Goal: Use online tool/utility: Utilize a website feature to perform a specific function

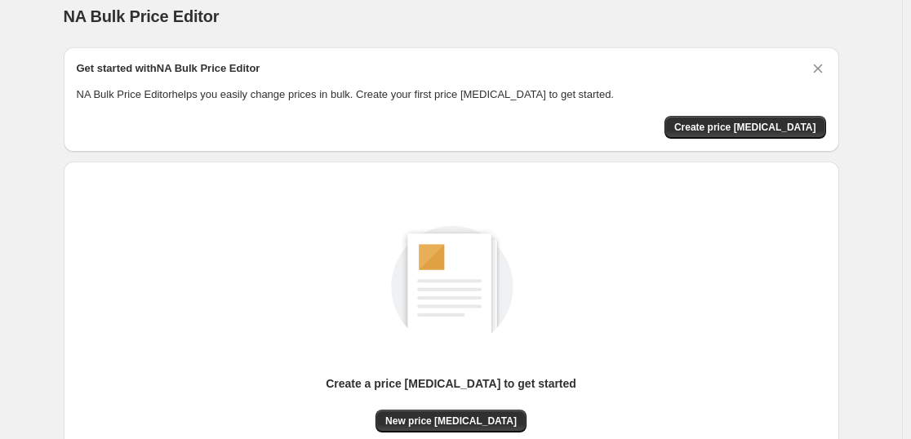
scroll to position [172, 0]
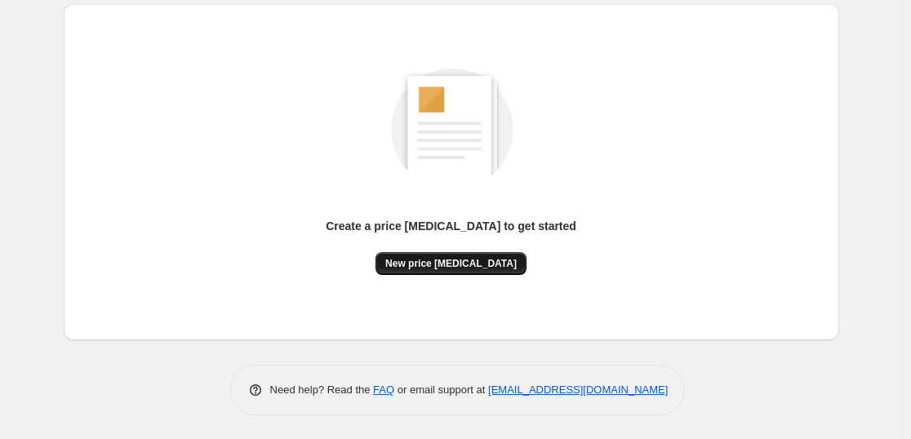
click at [434, 265] on span "New price [MEDICAL_DATA]" at bounding box center [450, 263] width 131 height 13
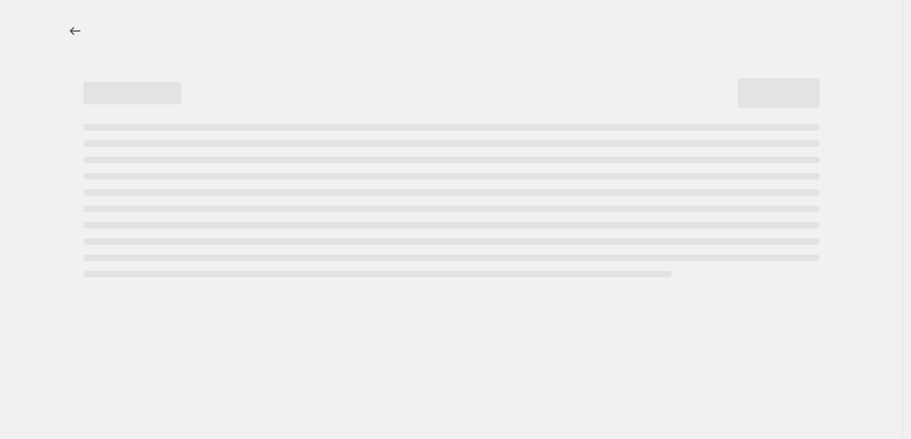
select select "percentage"
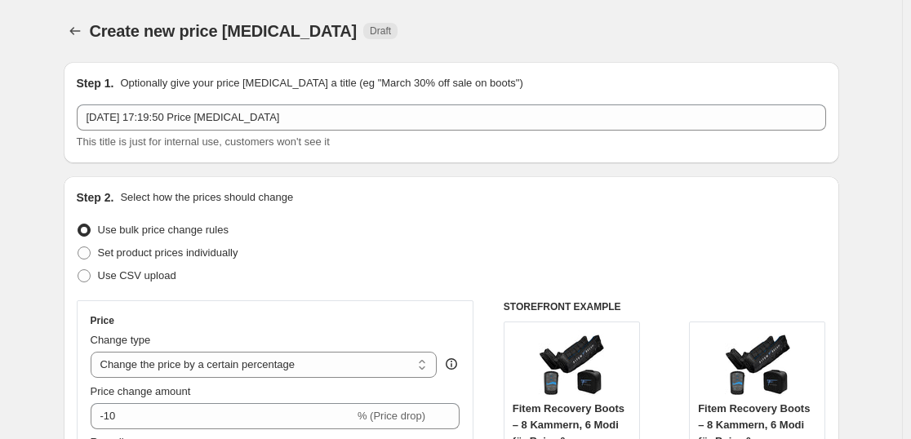
scroll to position [190, 0]
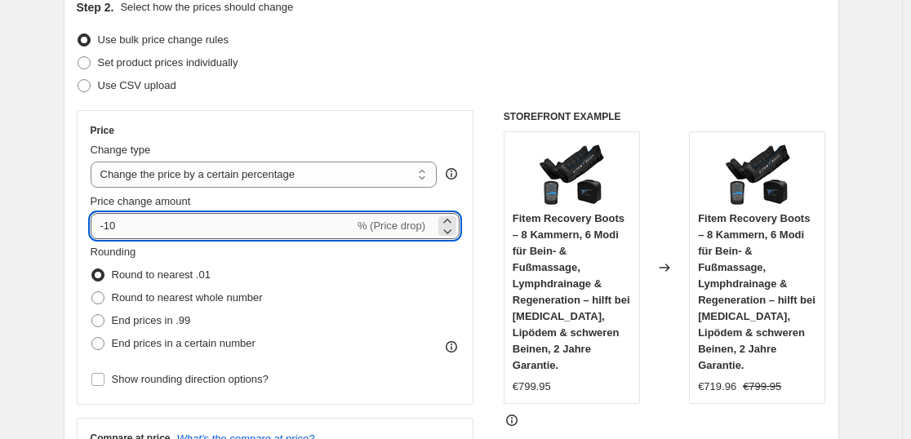
click at [213, 225] on input "-10" at bounding box center [223, 226] width 264 height 26
type input "-1"
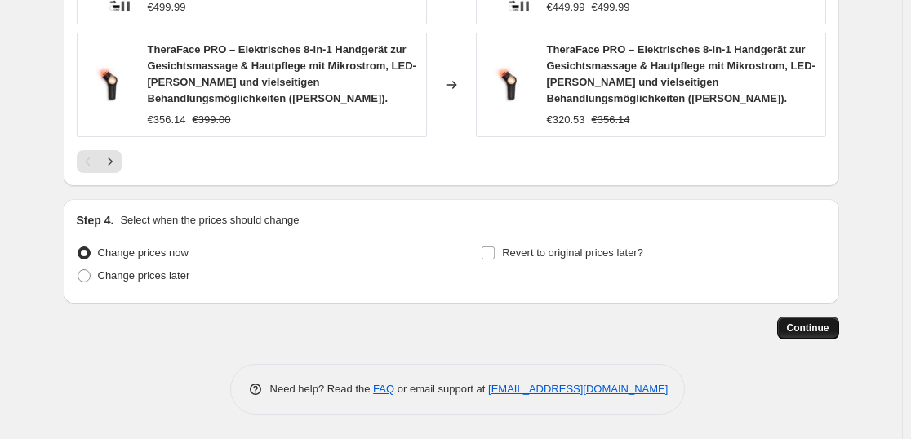
type input "-36"
click at [795, 327] on span "Continue" at bounding box center [808, 328] width 42 height 13
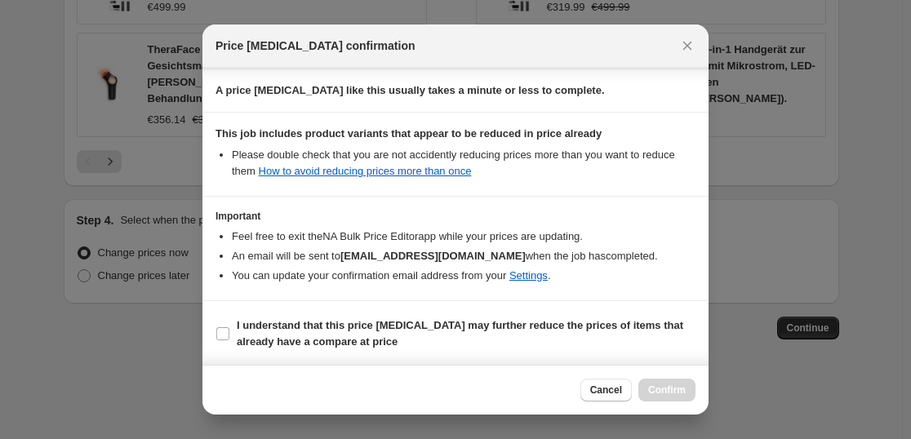
scroll to position [248, 0]
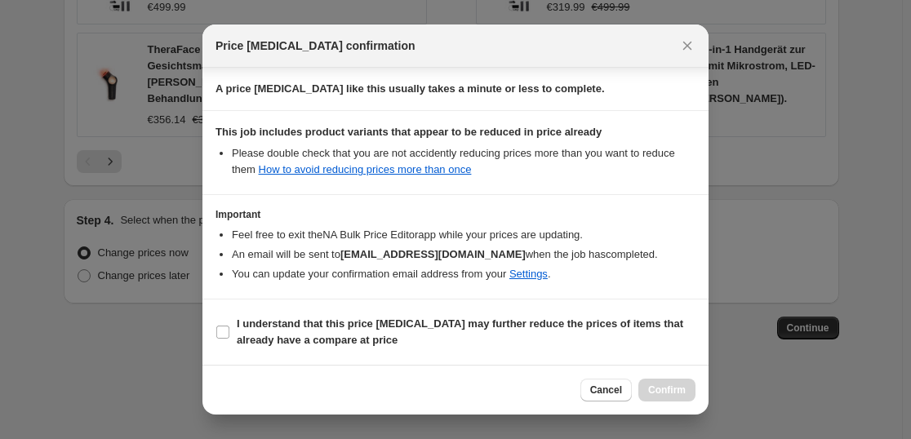
drag, startPoint x: 308, startPoint y: 318, endPoint x: 391, endPoint y: 352, distance: 90.1
click at [311, 323] on b "I understand that this price [MEDICAL_DATA] may further reduce the prices of it…" at bounding box center [460, 332] width 447 height 29
click at [283, 333] on b "I understand that this price [MEDICAL_DATA] may further reduce the prices of it…" at bounding box center [460, 332] width 447 height 29
click at [229, 333] on input "I understand that this price [MEDICAL_DATA] may further reduce the prices of it…" at bounding box center [222, 332] width 13 height 13
checkbox input "true"
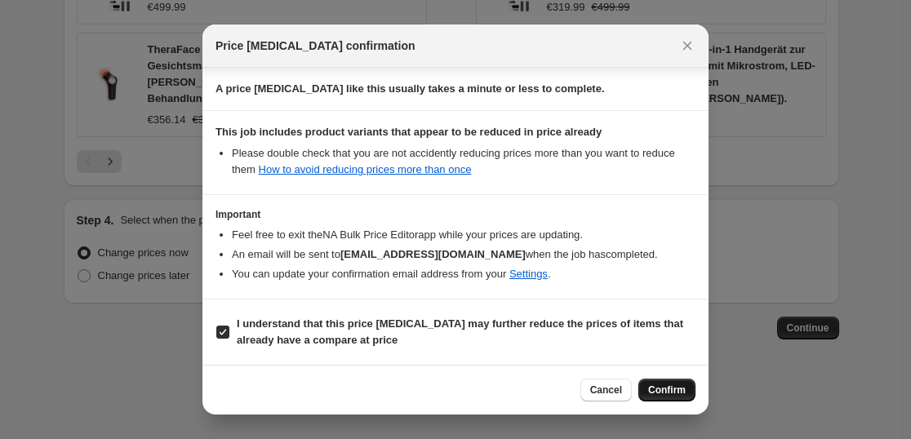
click at [646, 397] on button "Confirm" at bounding box center [667, 390] width 57 height 23
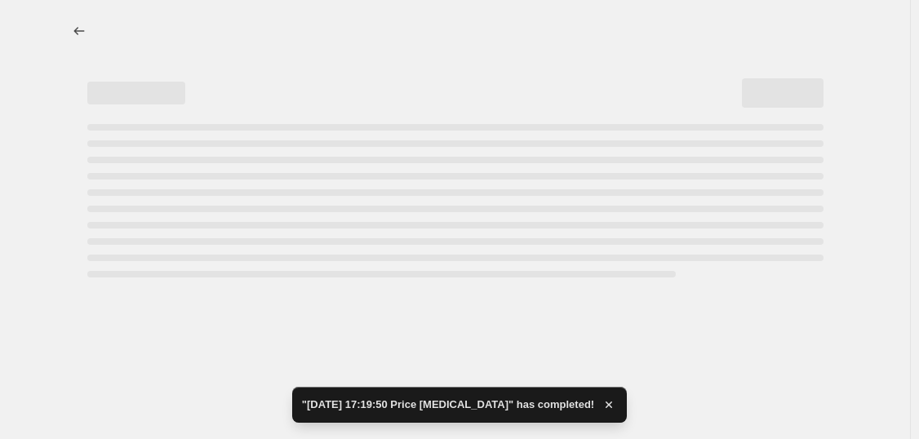
select select "percentage"
